Goal: Information Seeking & Learning: Learn about a topic

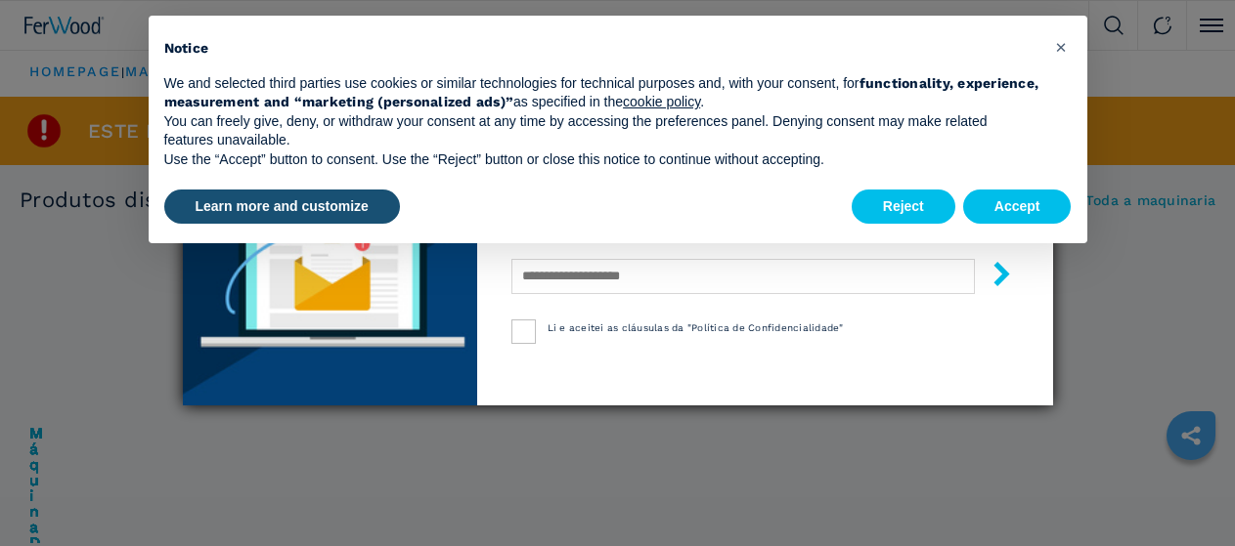
click at [694, 212] on div "Learn more and customize Reject Accept" at bounding box center [617, 207] width 907 height 43
click at [889, 212] on button "Reject" at bounding box center [903, 207] width 104 height 35
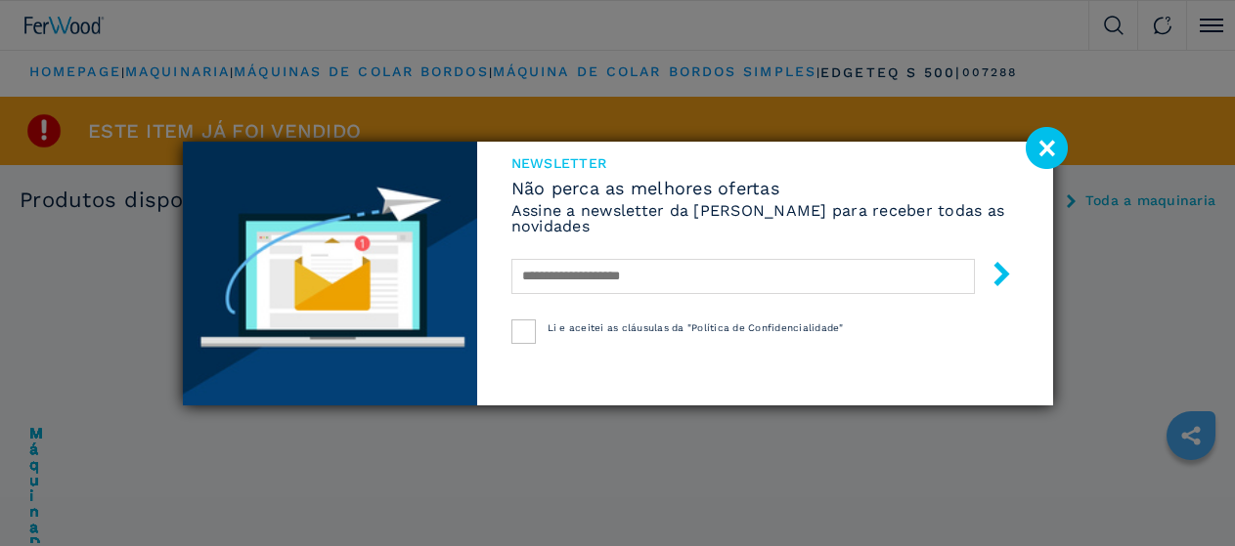
click at [1052, 160] on image at bounding box center [1046, 148] width 42 height 42
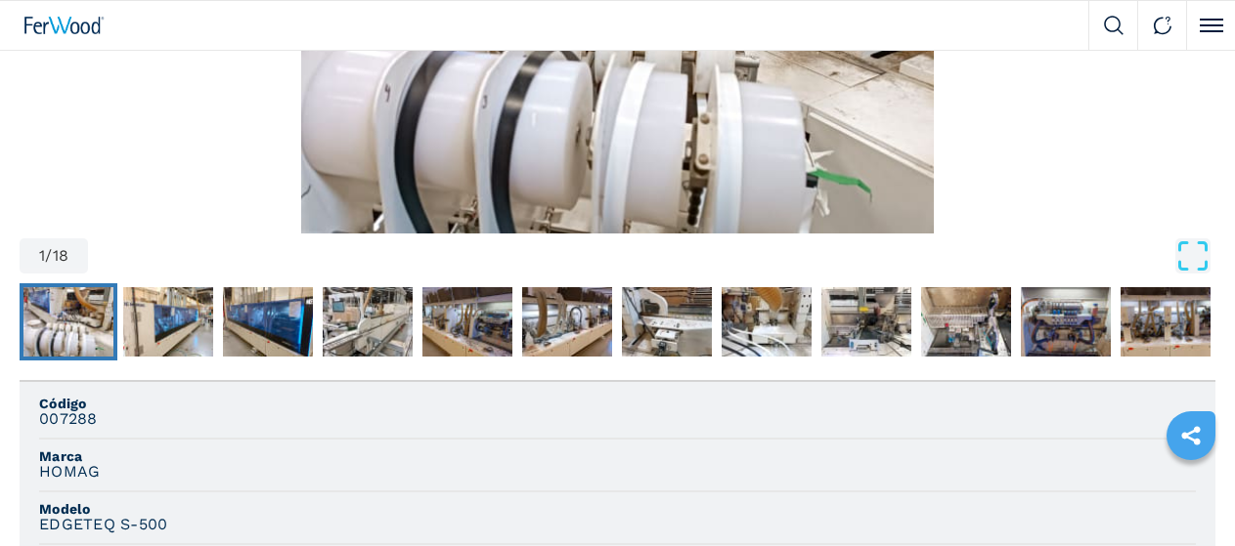
scroll to position [977, 0]
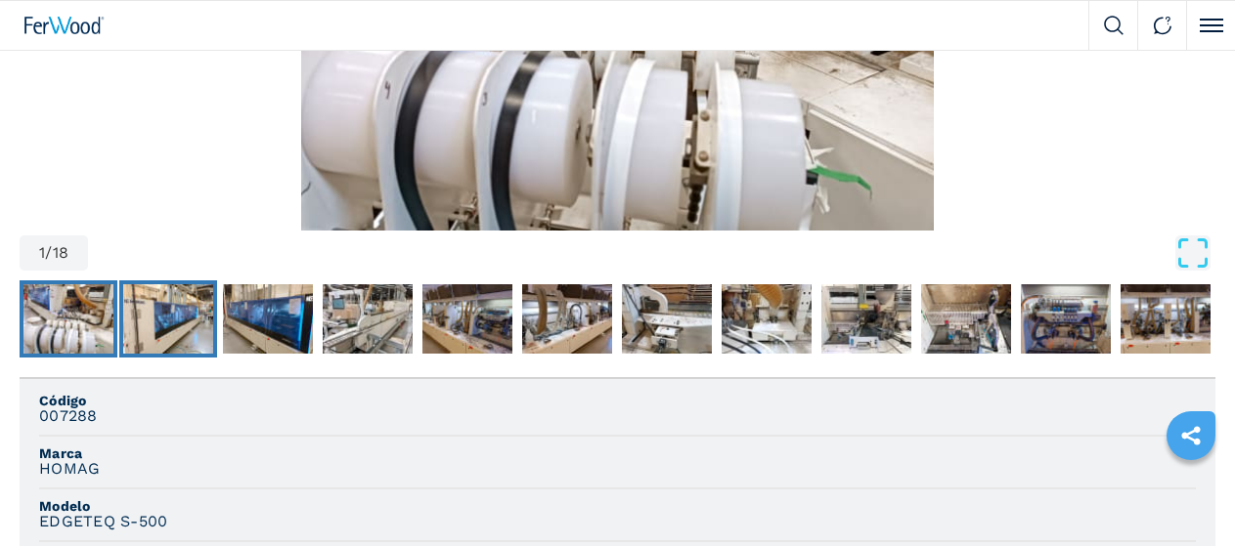
click at [196, 355] on img "Go to Slide 2" at bounding box center [168, 319] width 90 height 70
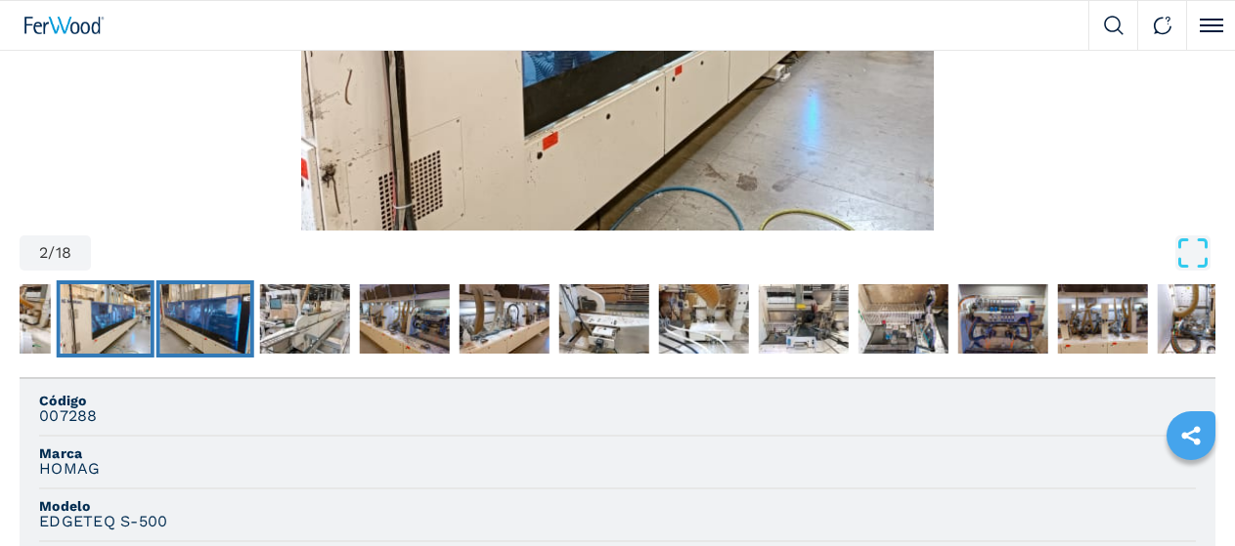
click at [205, 355] on img "Go to Slide 3" at bounding box center [205, 319] width 90 height 70
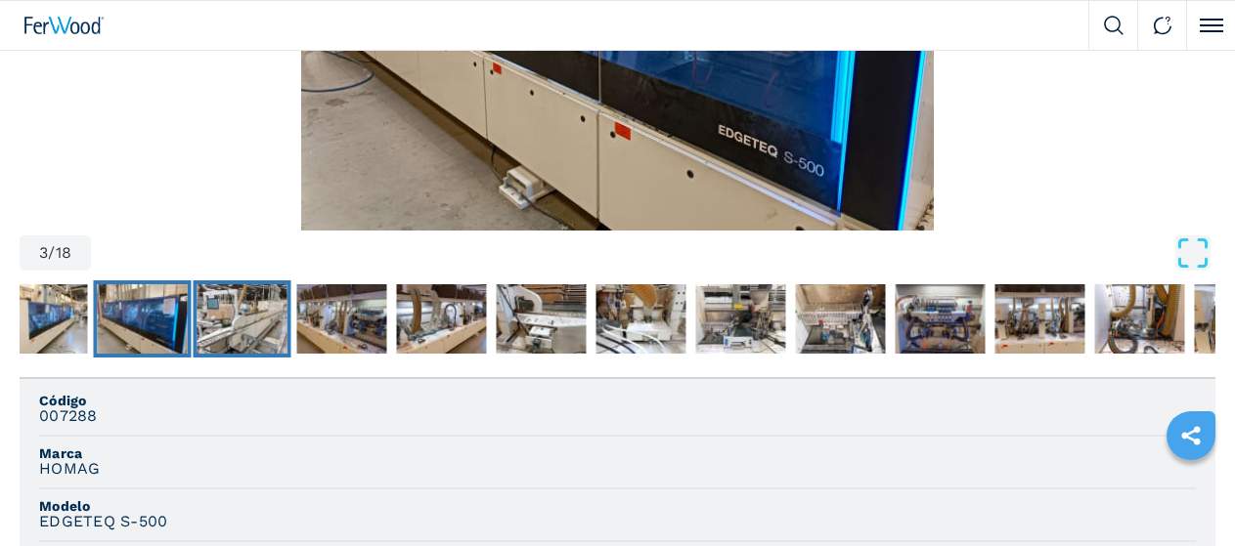
click at [286, 355] on img "Go to Slide 4" at bounding box center [241, 319] width 90 height 70
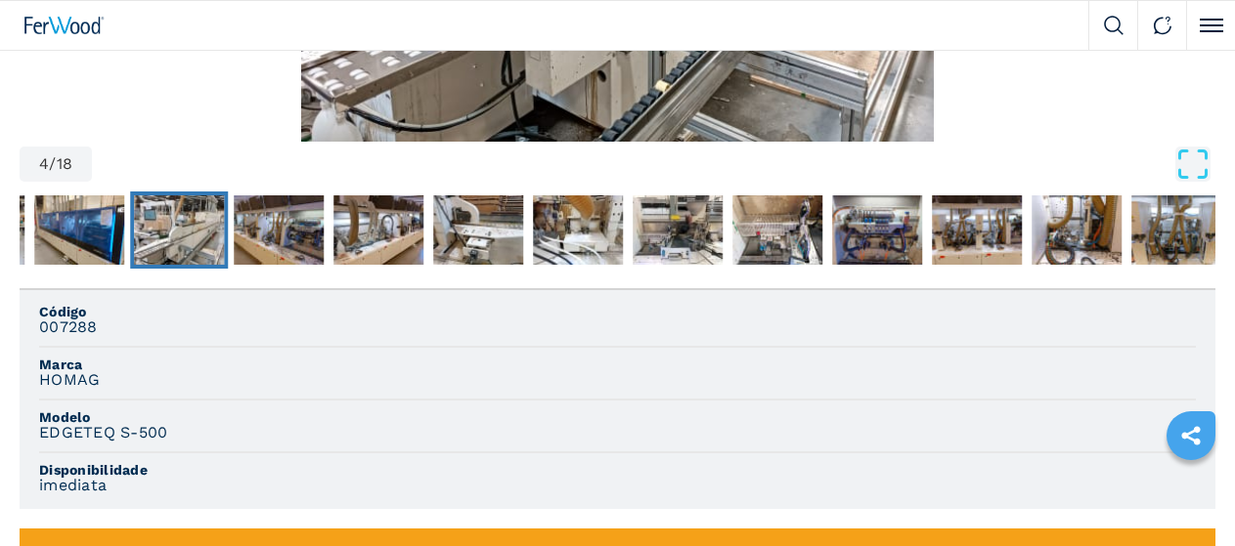
scroll to position [1075, 0]
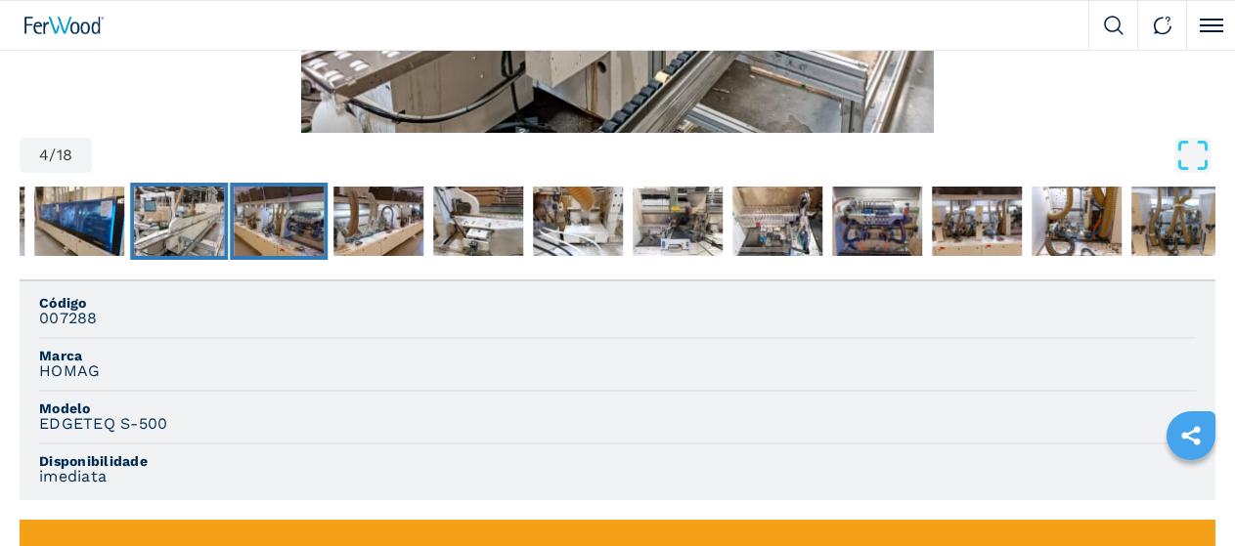
click at [274, 257] on img "Go to Slide 5" at bounding box center [279, 222] width 90 height 70
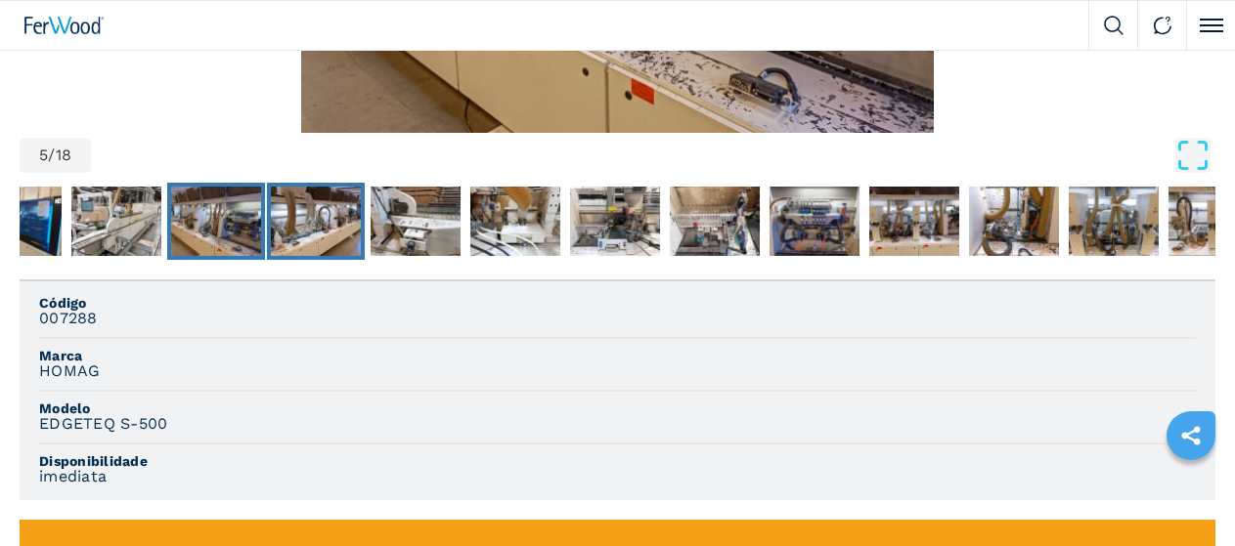
click at [327, 257] on img "Go to Slide 6" at bounding box center [316, 222] width 90 height 70
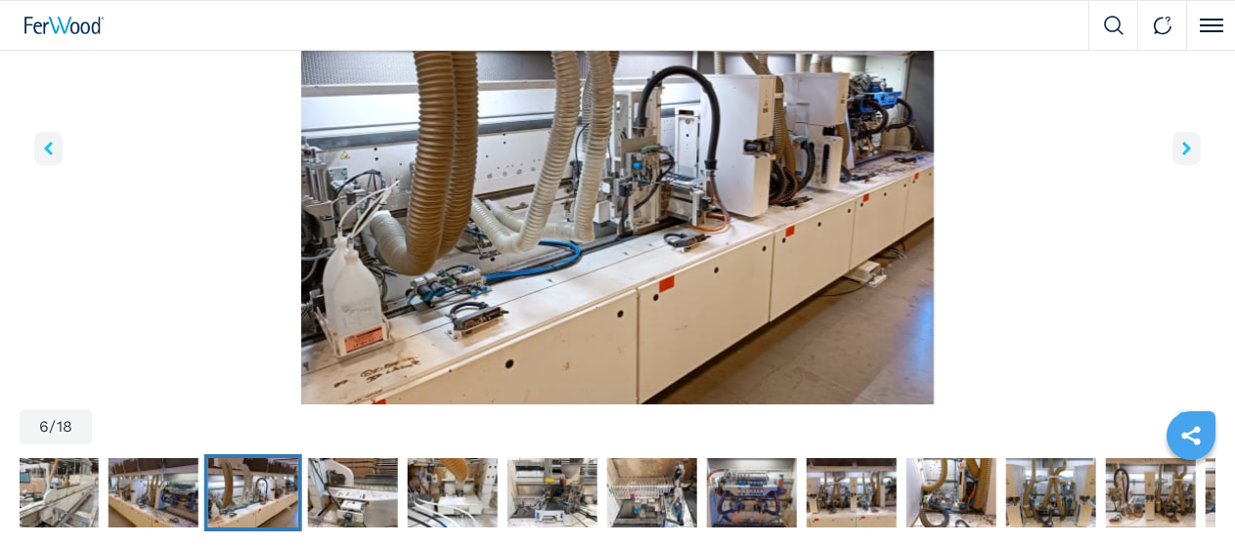
scroll to position [684, 0]
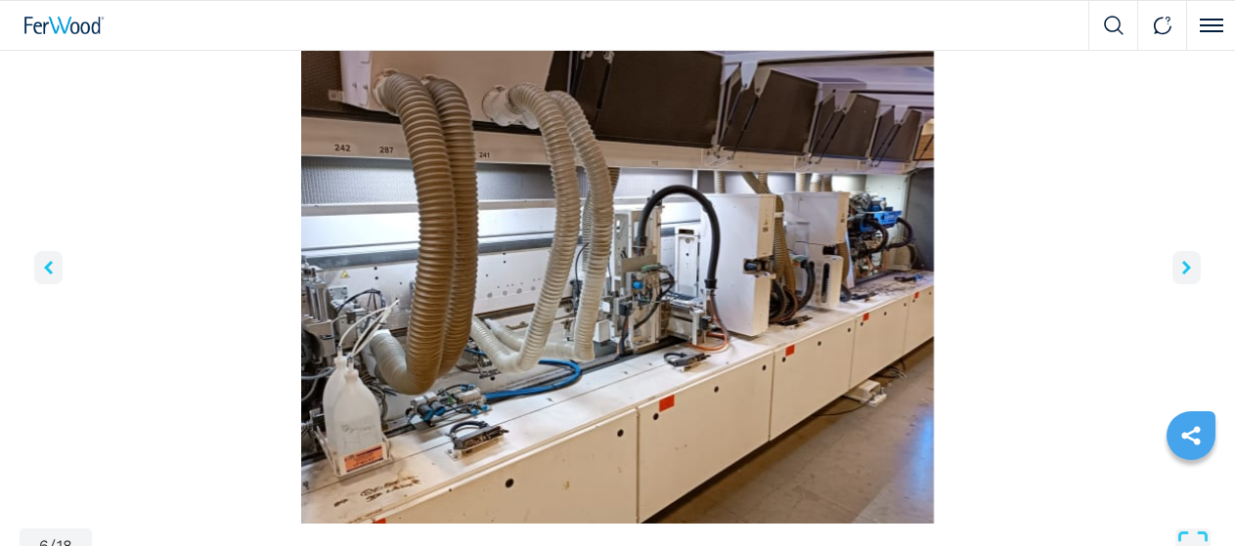
click at [1172, 284] on button "right-button" at bounding box center [1186, 267] width 28 height 33
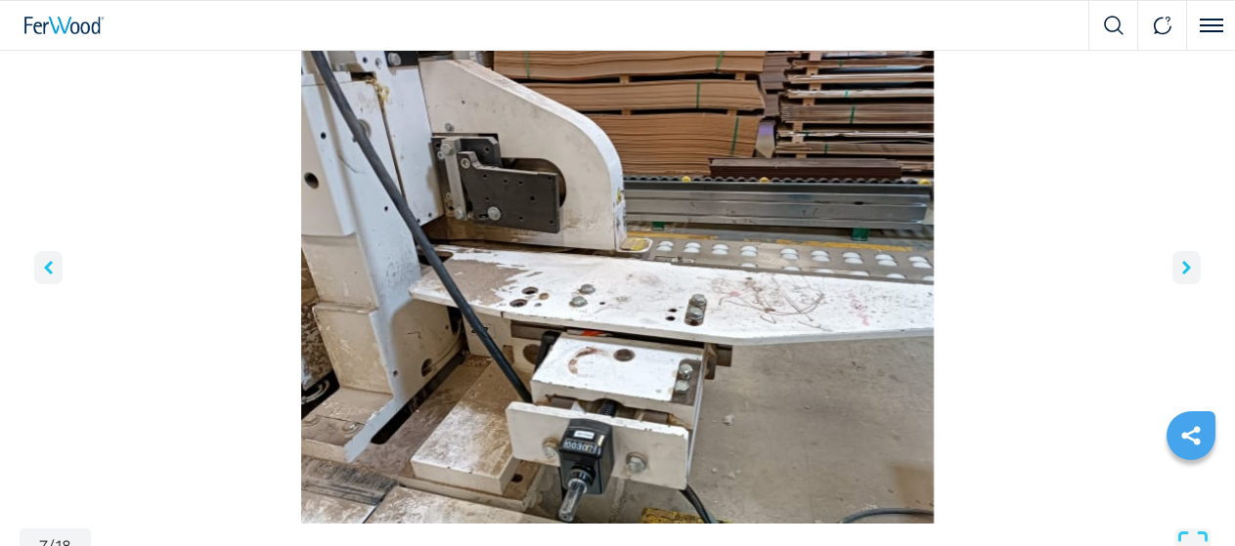
click at [1182, 275] on icon "right-button" at bounding box center [1186, 268] width 9 height 14
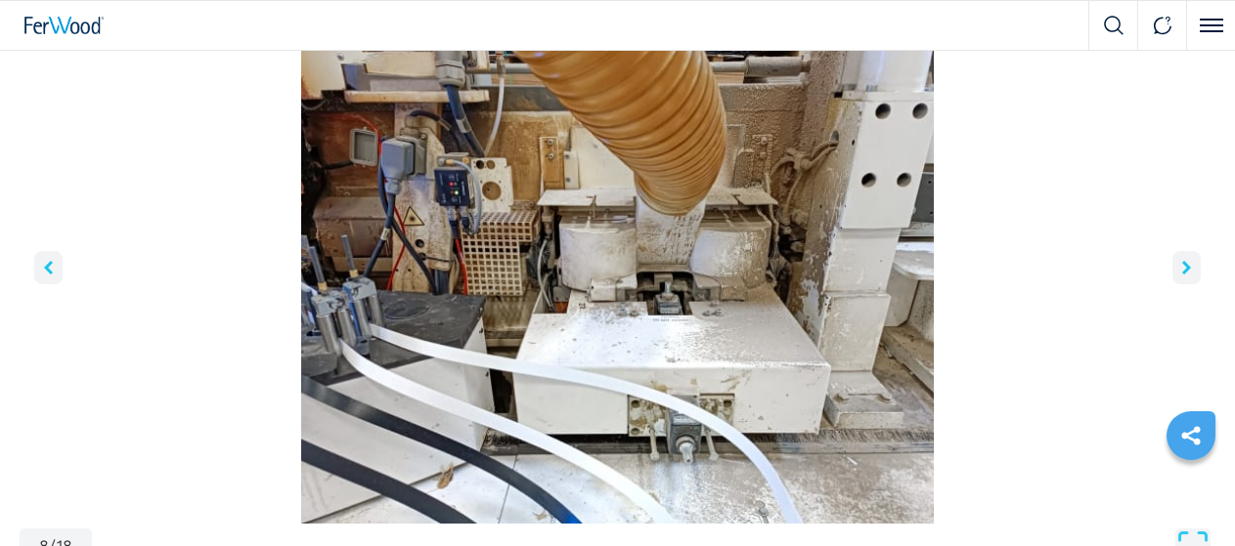
click at [1182, 275] on icon "right-button" at bounding box center [1186, 268] width 9 height 14
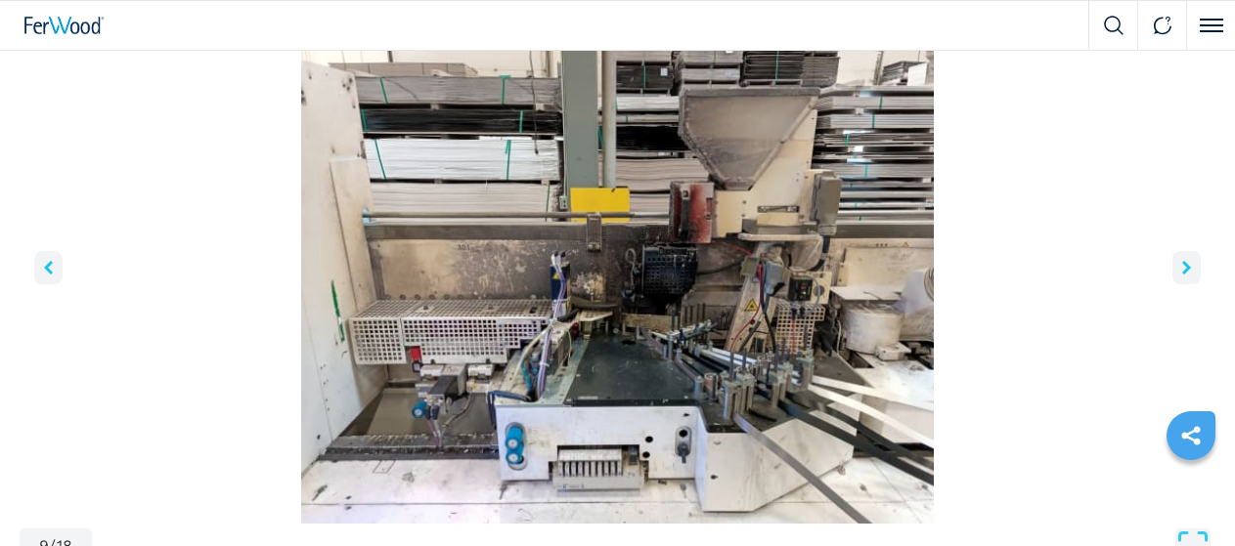
click at [1182, 275] on icon "right-button" at bounding box center [1186, 268] width 9 height 14
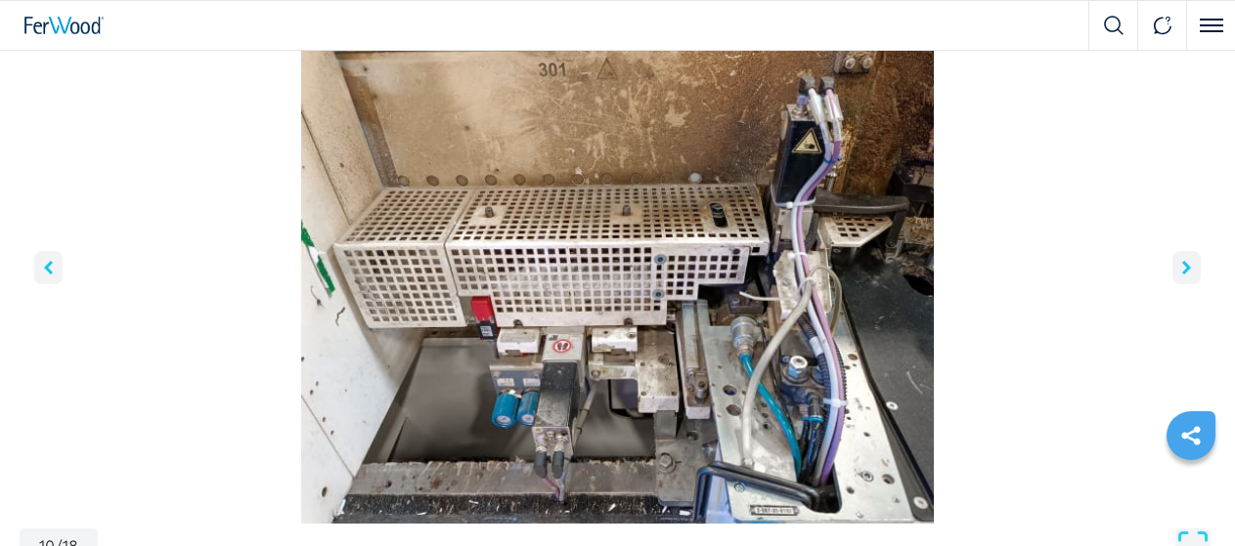
click at [1182, 275] on icon "right-button" at bounding box center [1186, 268] width 9 height 14
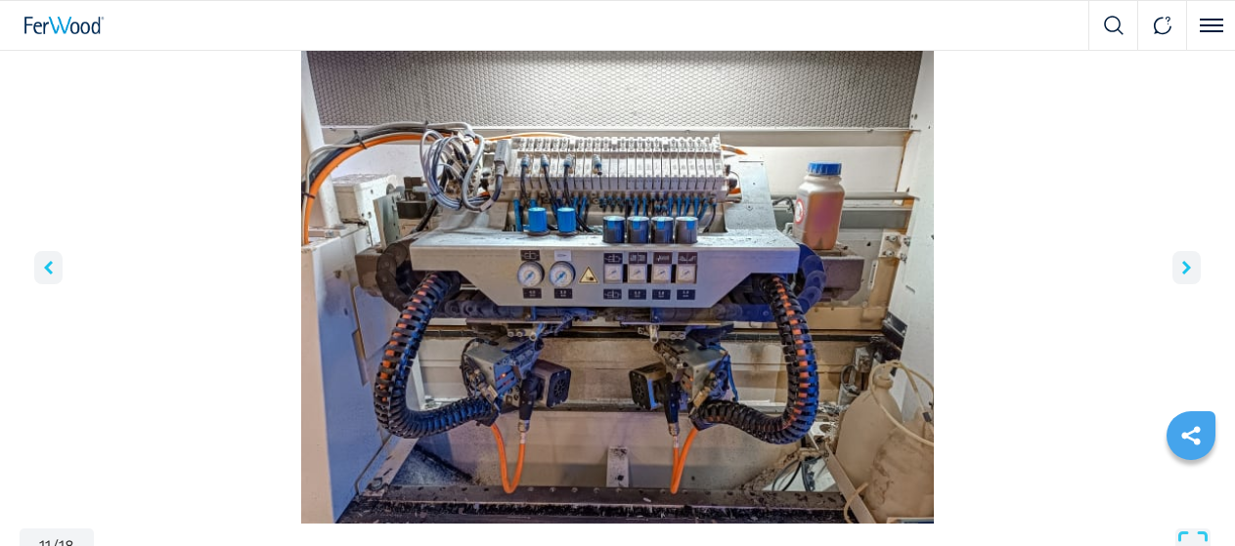
click at [1182, 275] on icon "right-button" at bounding box center [1186, 268] width 9 height 14
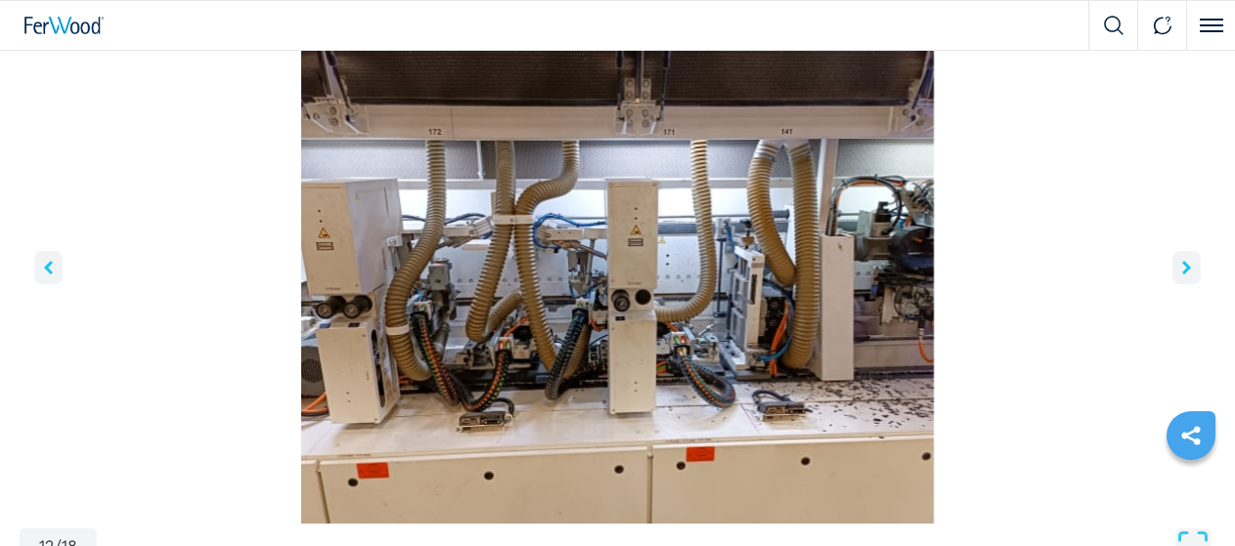
click at [1182, 275] on icon "right-button" at bounding box center [1186, 268] width 9 height 14
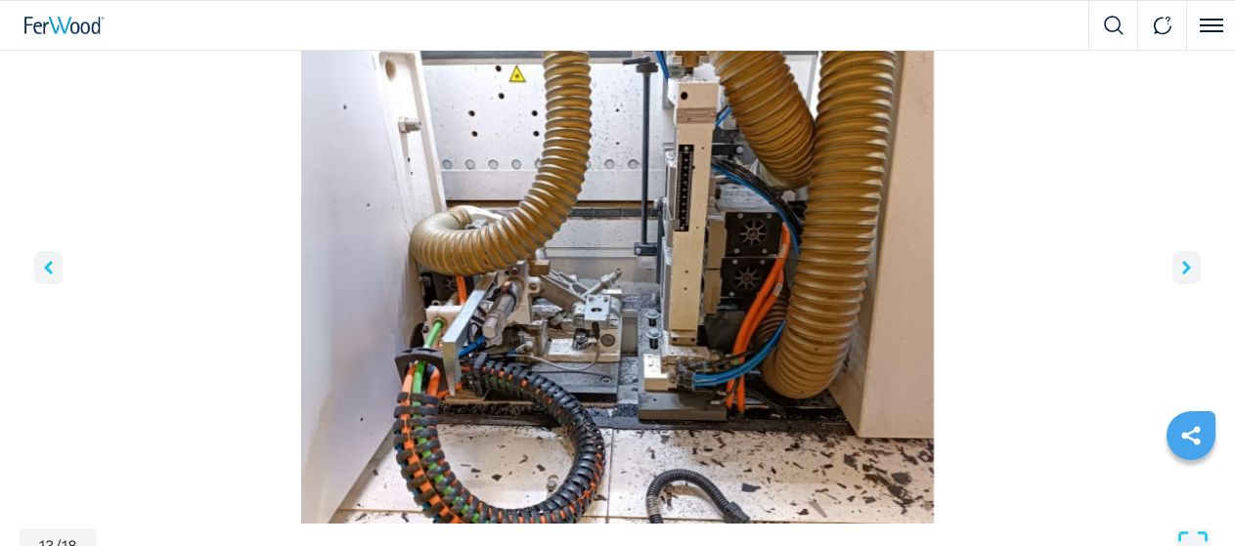
click at [1182, 275] on icon "right-button" at bounding box center [1186, 268] width 9 height 14
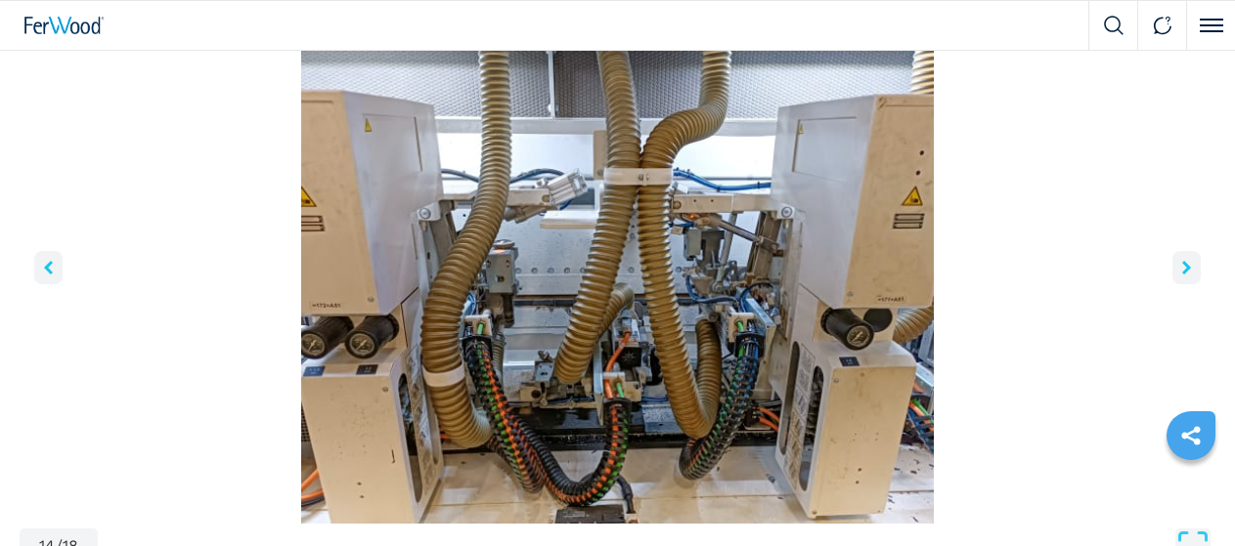
click at [1182, 275] on icon "right-button" at bounding box center [1186, 268] width 9 height 14
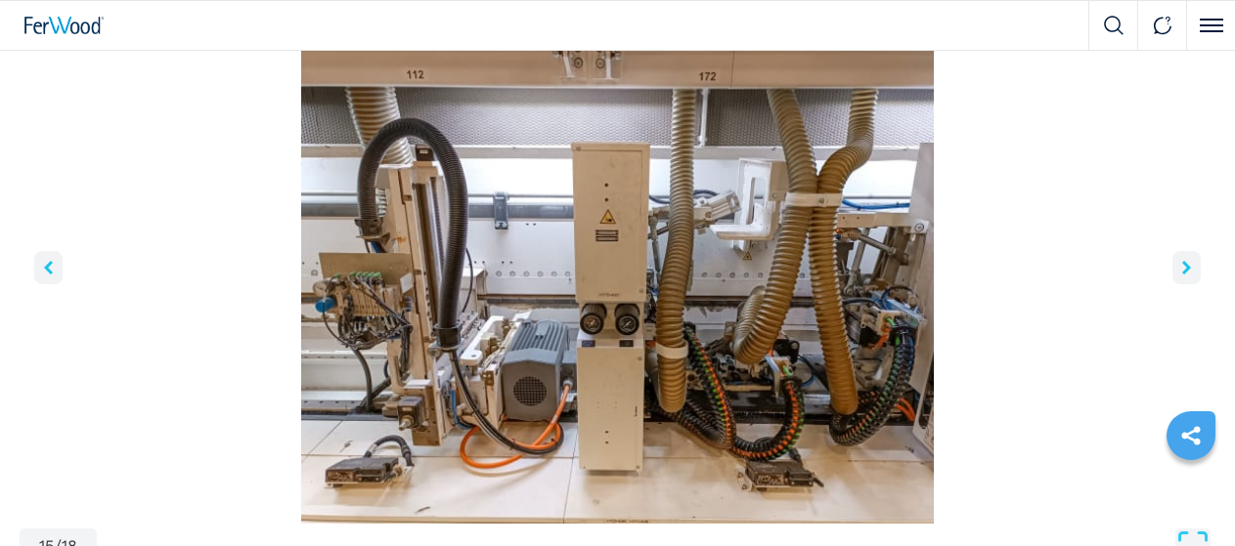
click at [1182, 275] on icon "right-button" at bounding box center [1186, 268] width 9 height 14
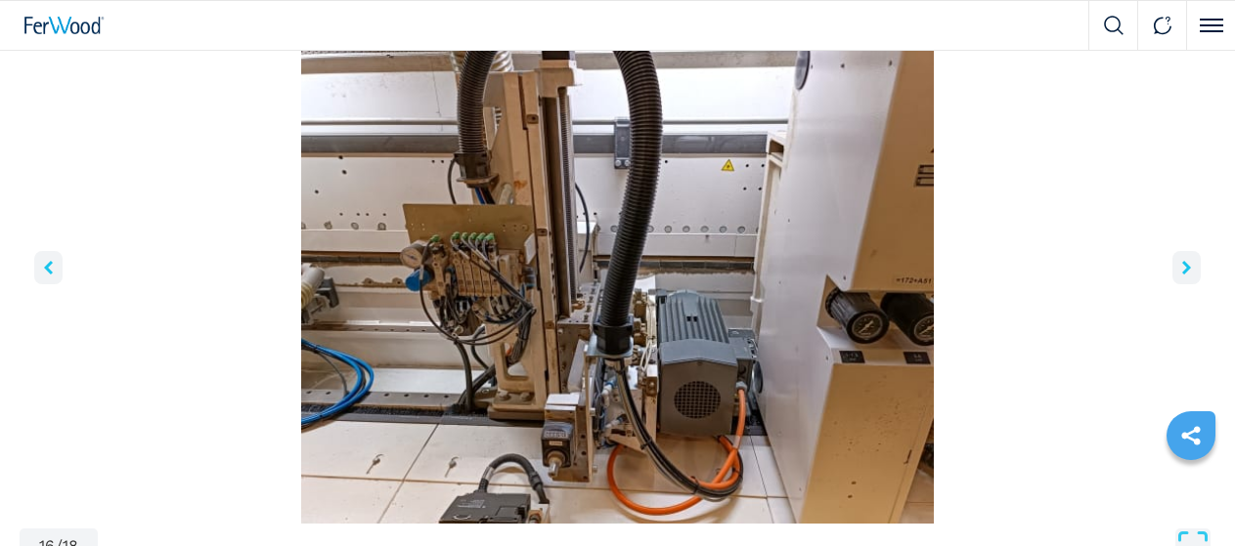
click at [1182, 275] on icon "right-button" at bounding box center [1186, 268] width 9 height 14
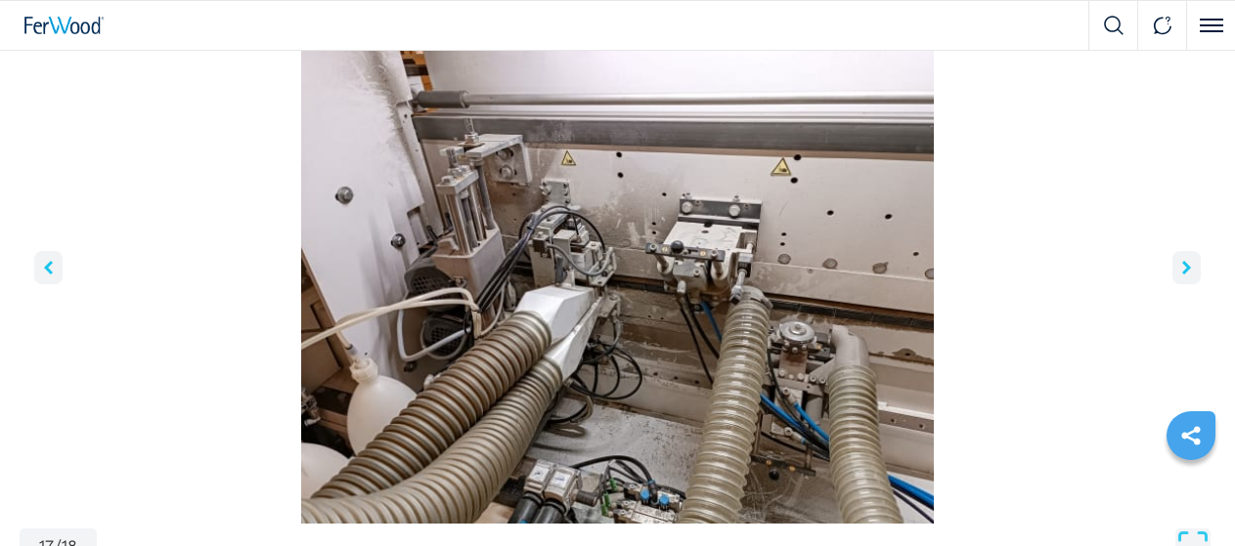
click at [1182, 275] on icon "right-button" at bounding box center [1186, 268] width 9 height 14
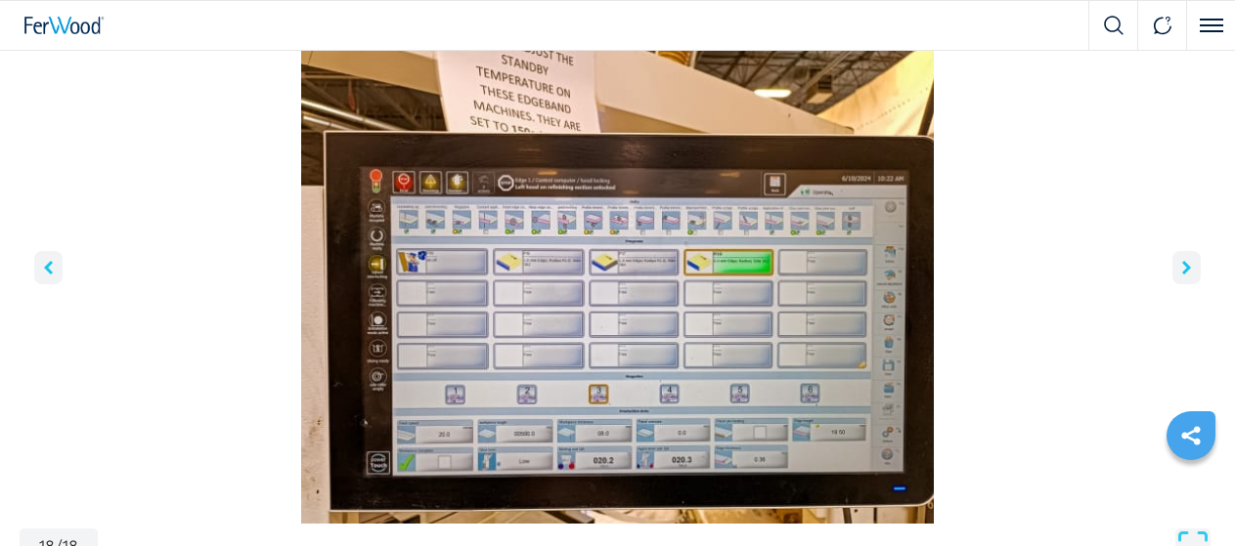
click at [1182, 275] on icon "right-button" at bounding box center [1186, 268] width 9 height 14
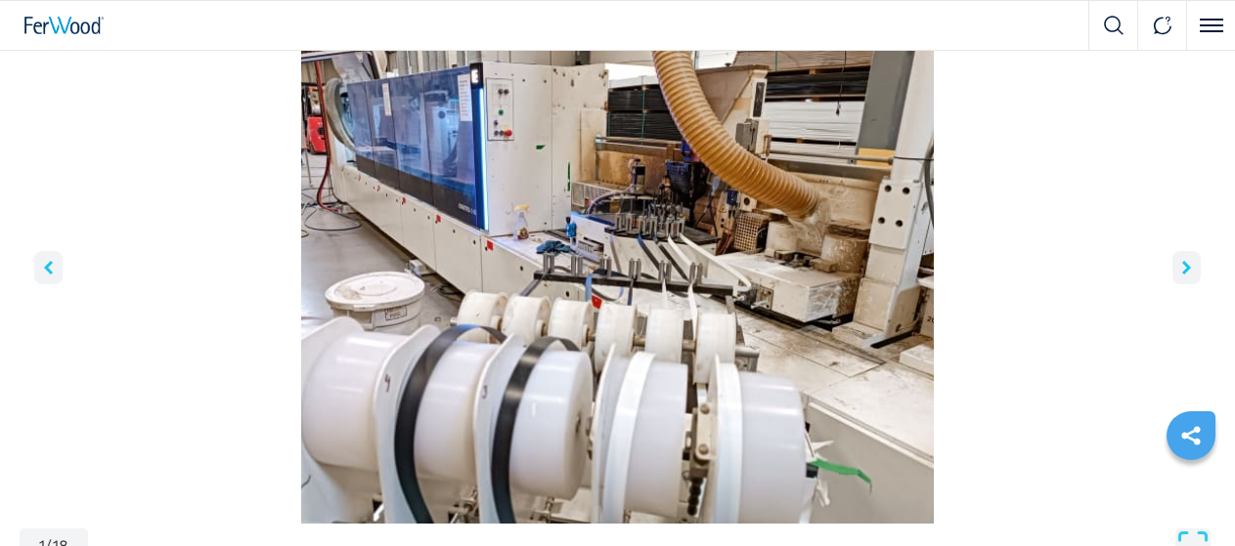
click at [1182, 275] on icon "right-button" at bounding box center [1186, 268] width 9 height 14
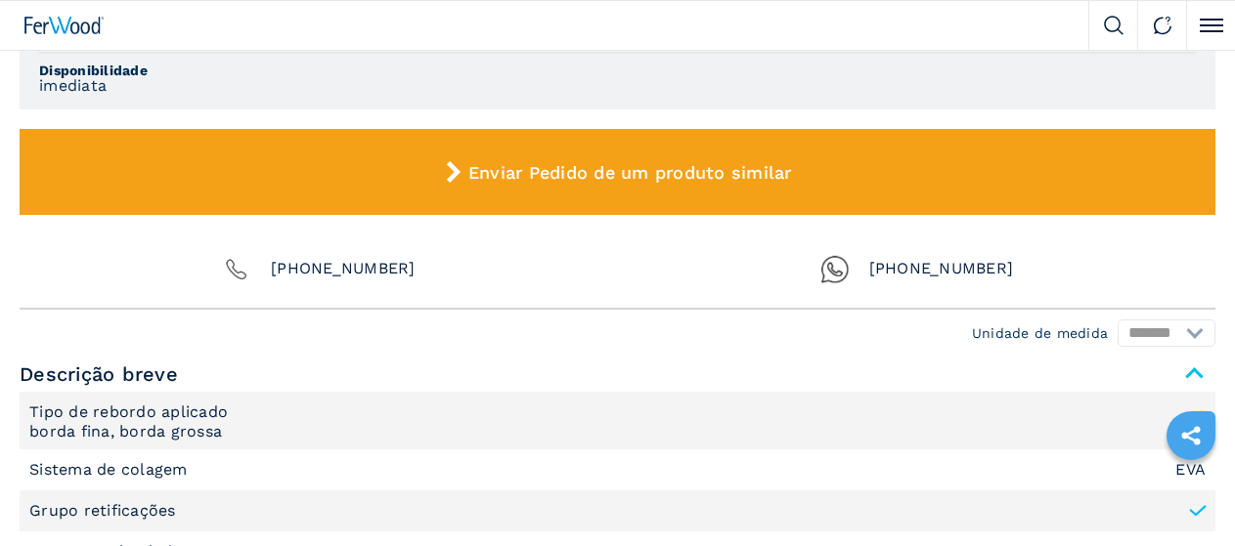
scroll to position [1368, 0]
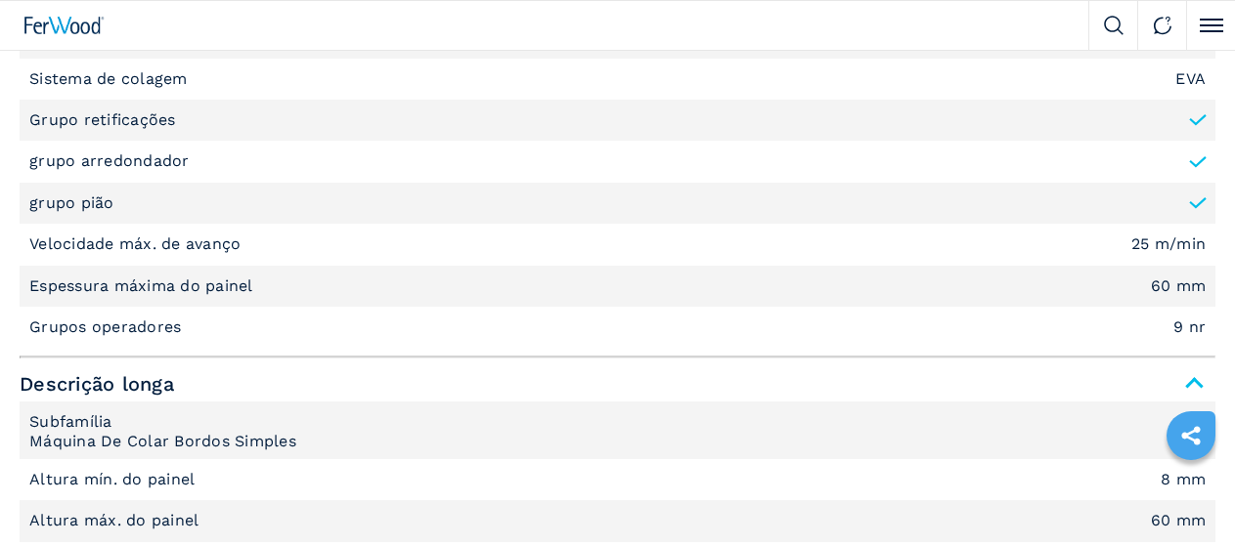
scroll to position [1955, 0]
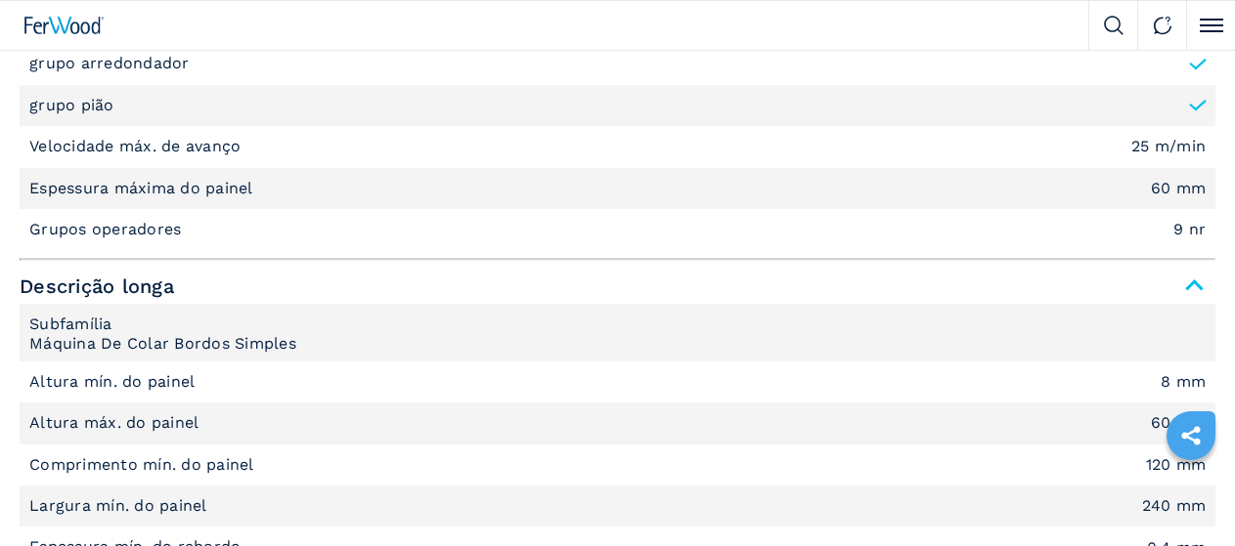
drag, startPoint x: 384, startPoint y: 408, endPoint x: 119, endPoint y: 428, distance: 265.7
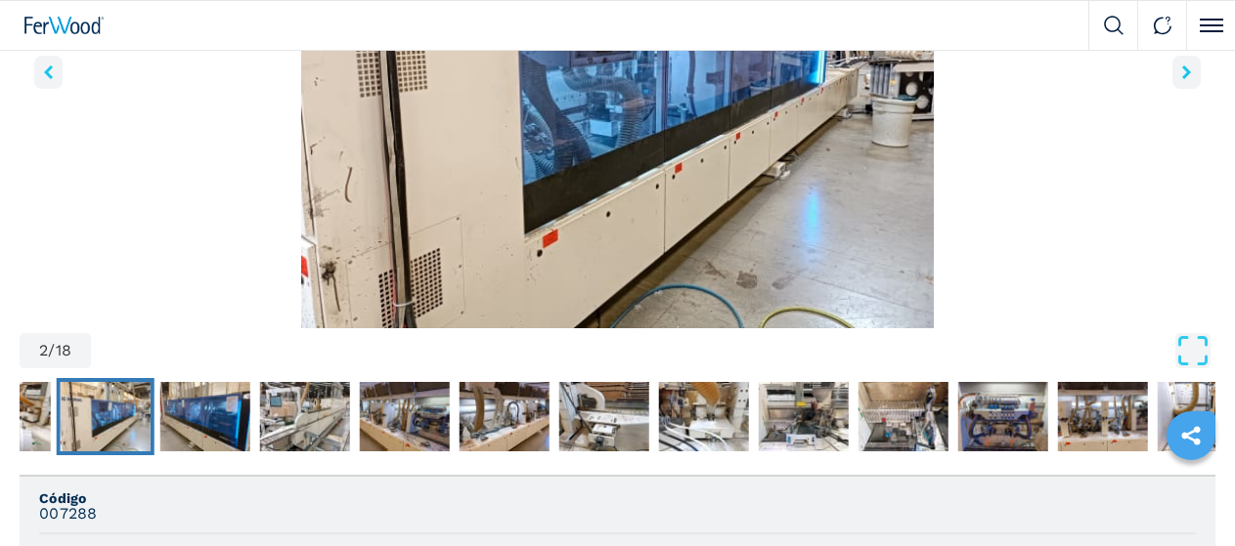
scroll to position [1271, 0]
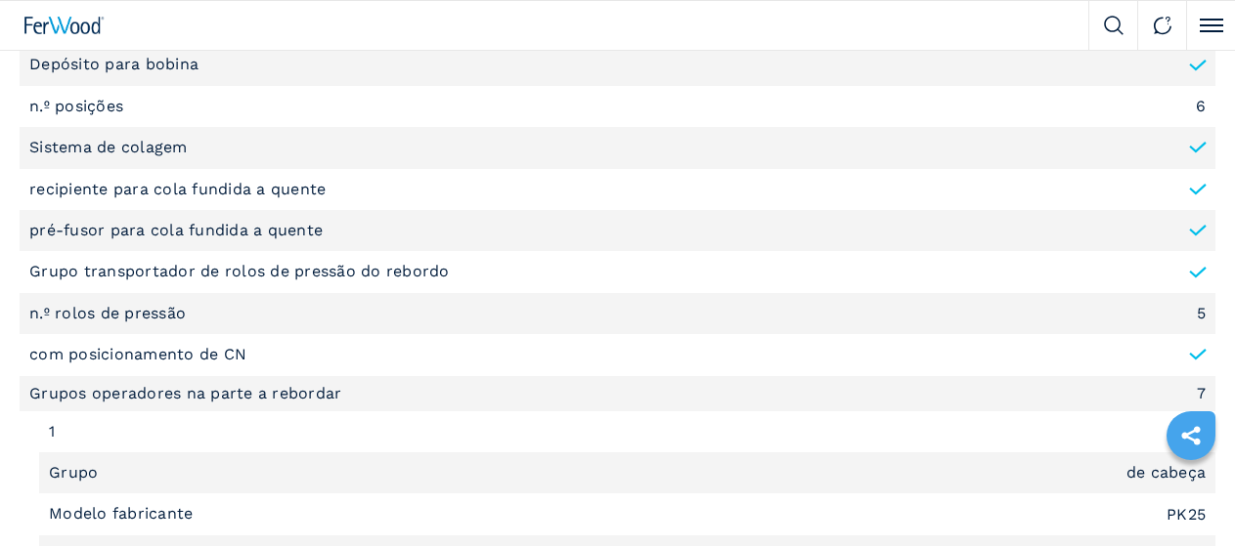
scroll to position [2932, 0]
